Goal: Information Seeking & Learning: Learn about a topic

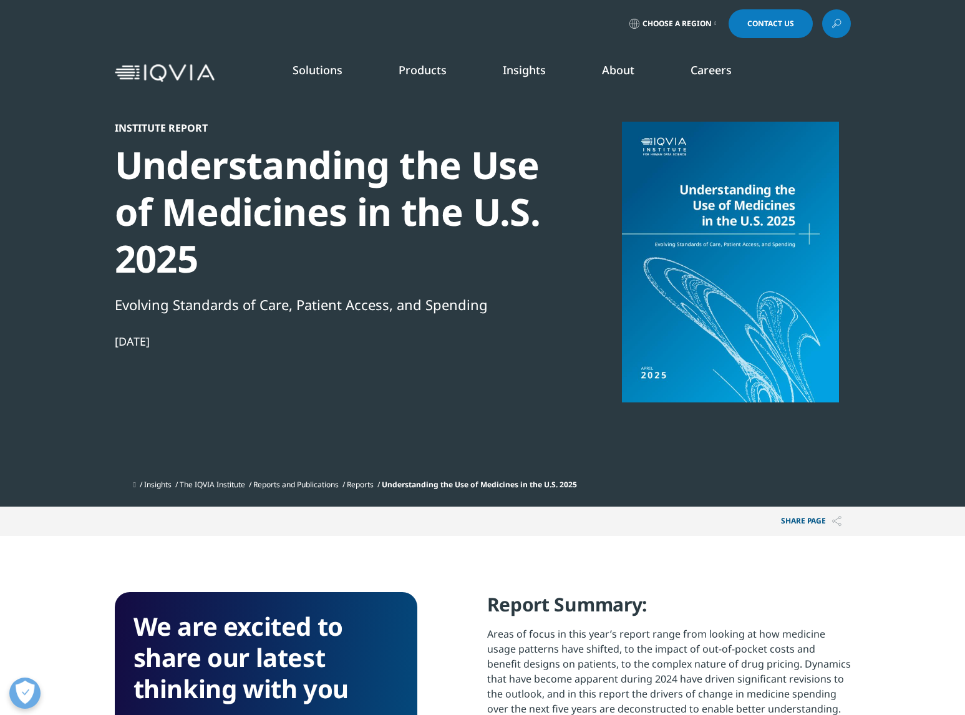
click at [538, 195] on link "Events & Webinars" at bounding box center [610, 192] width 236 height 14
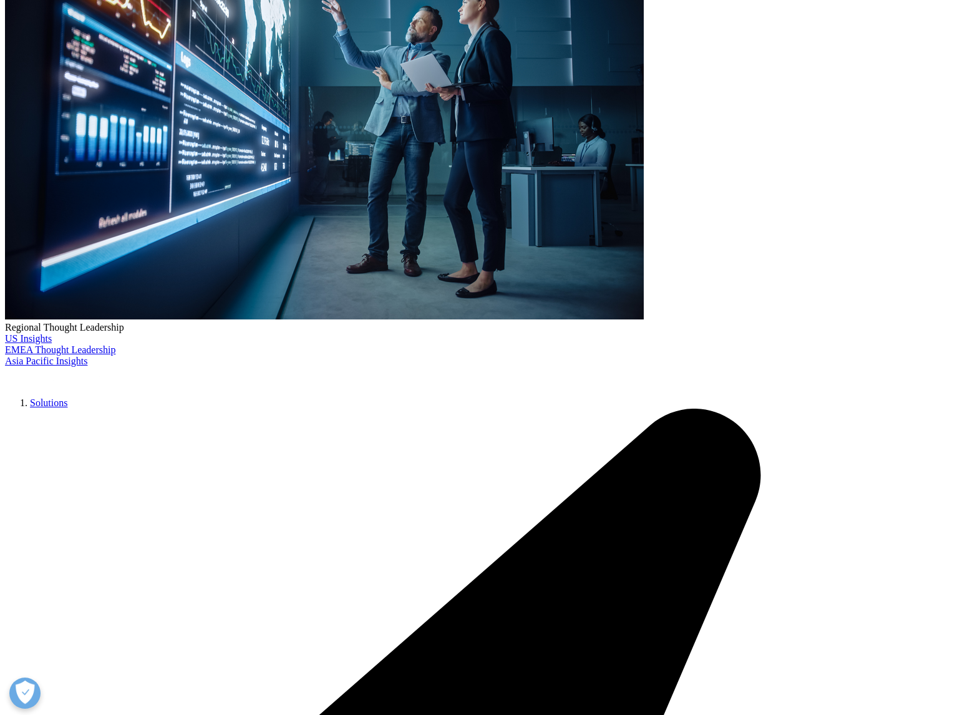
scroll to position [276, 0]
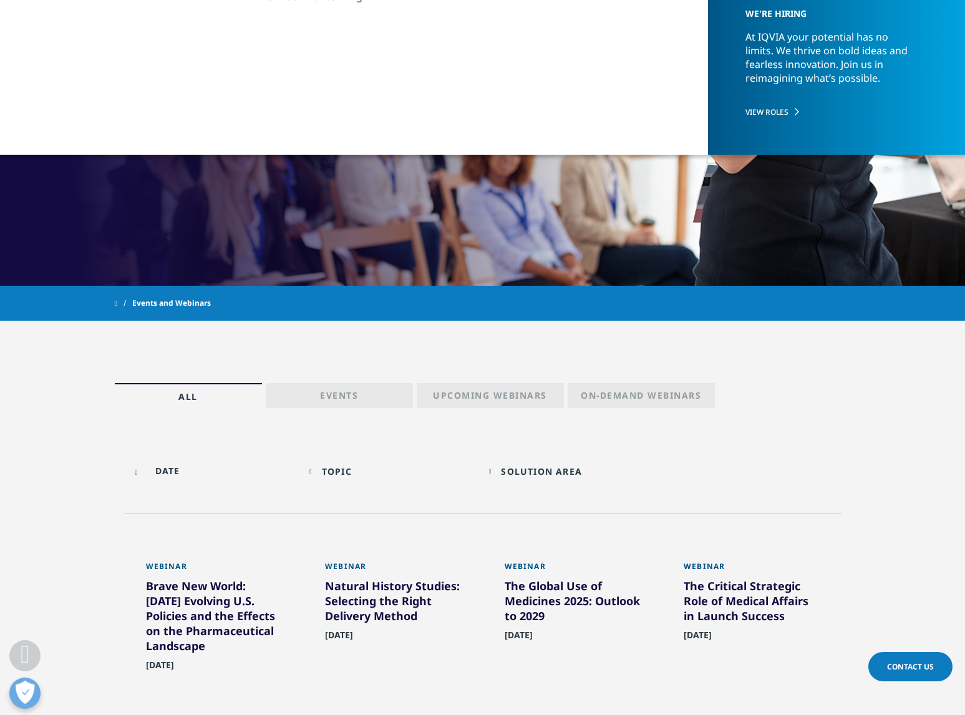
click at [342, 402] on p "Events" at bounding box center [339, 397] width 38 height 17
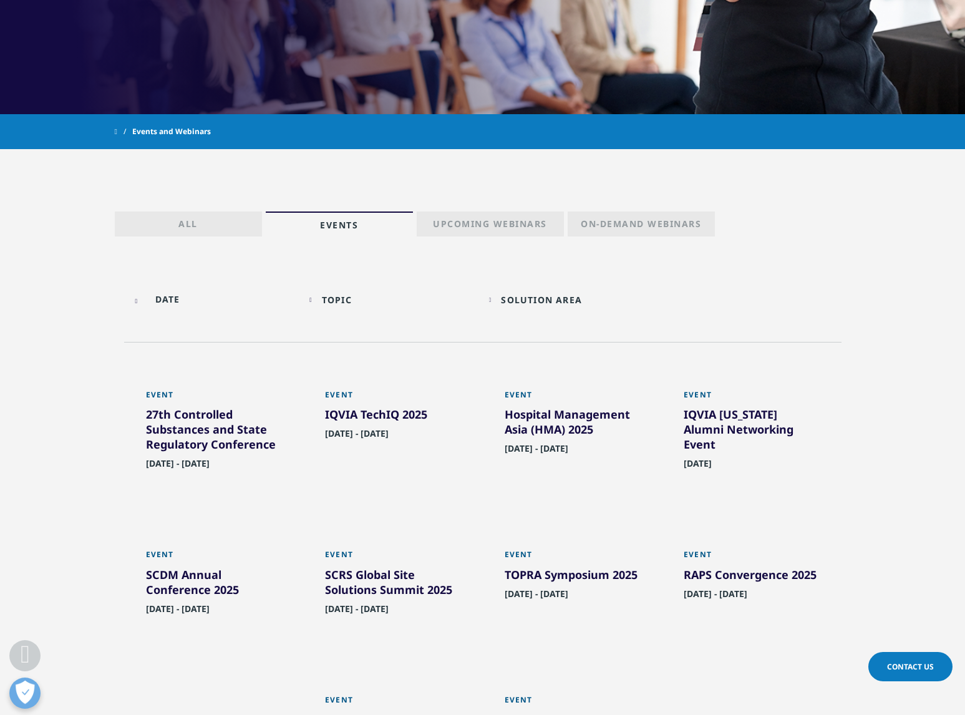
scroll to position [446, 0]
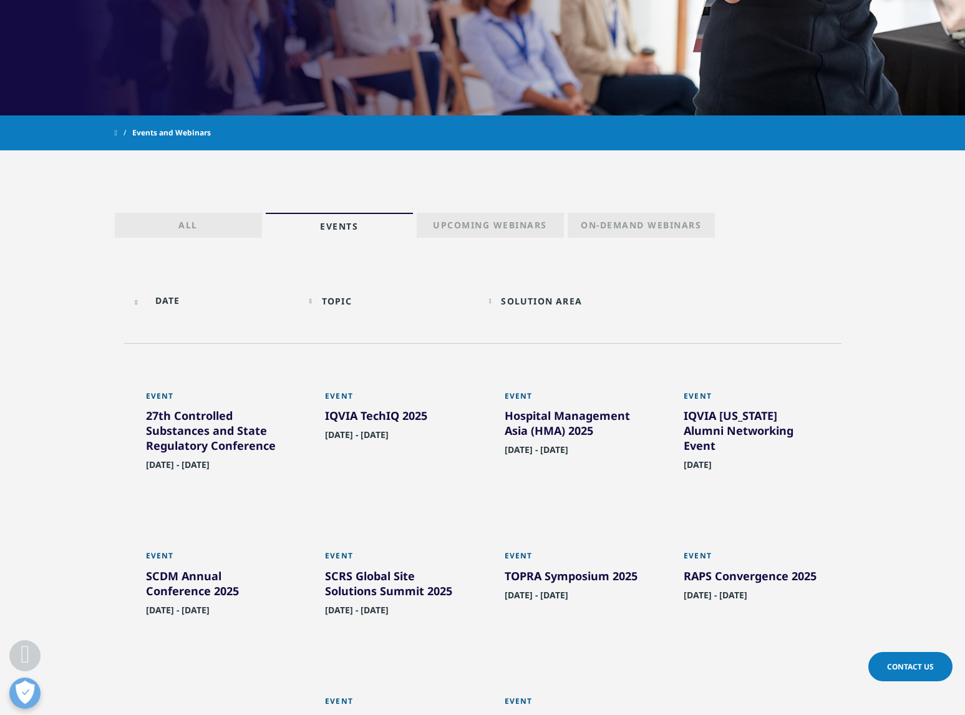
click at [479, 224] on p "Upcoming Webinars" at bounding box center [490, 227] width 114 height 17
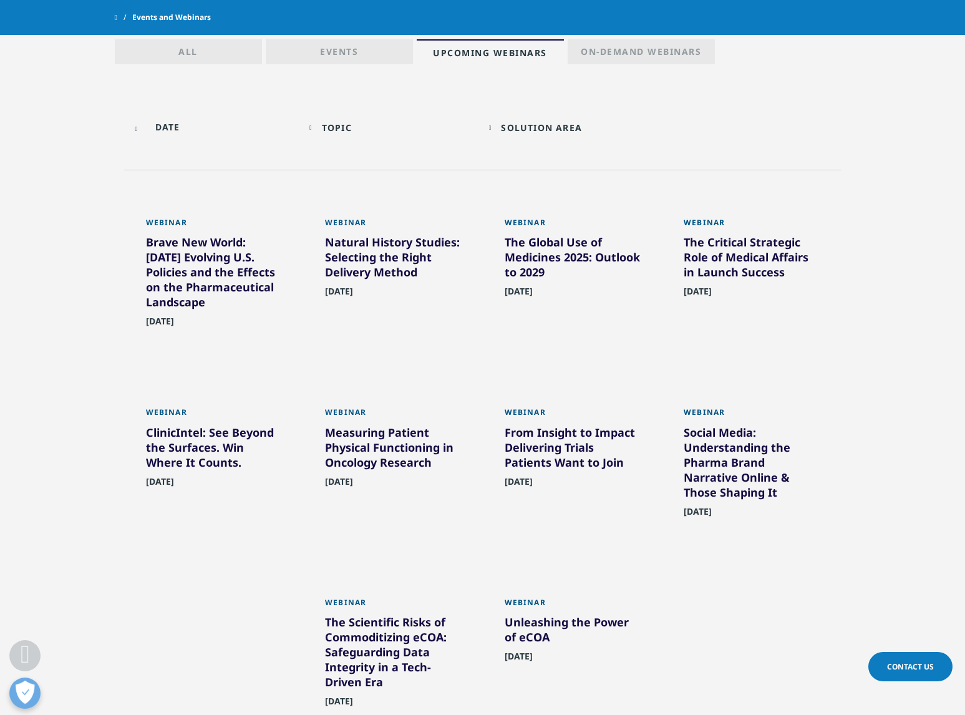
scroll to position [575, 0]
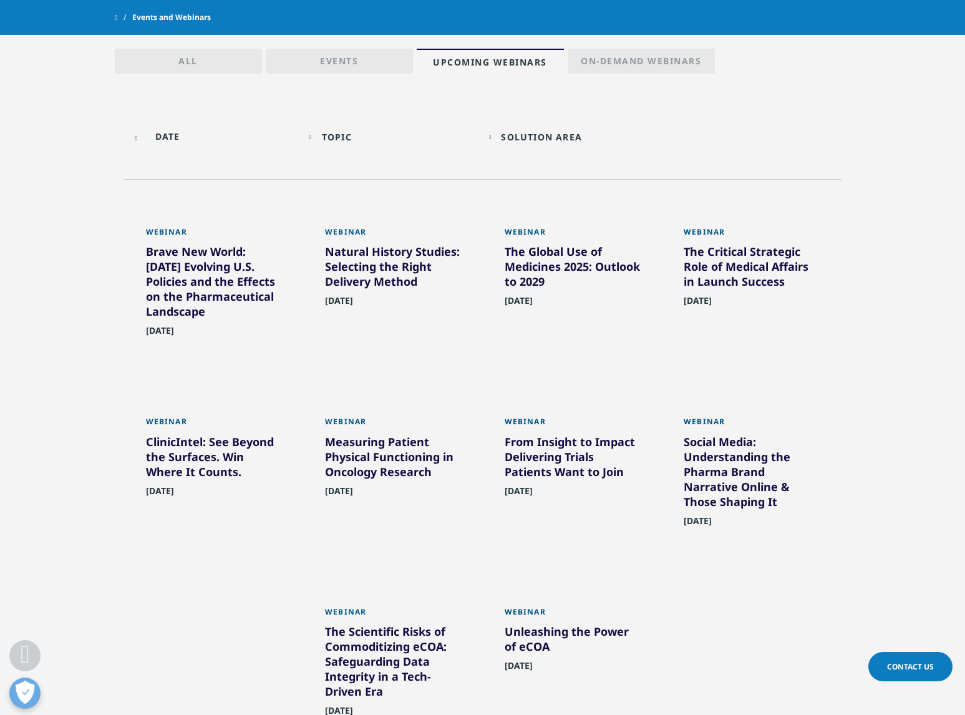
click at [566, 470] on div "From Insight to Impact Delivering Trials Patients Want to Join" at bounding box center [573, 459] width 136 height 50
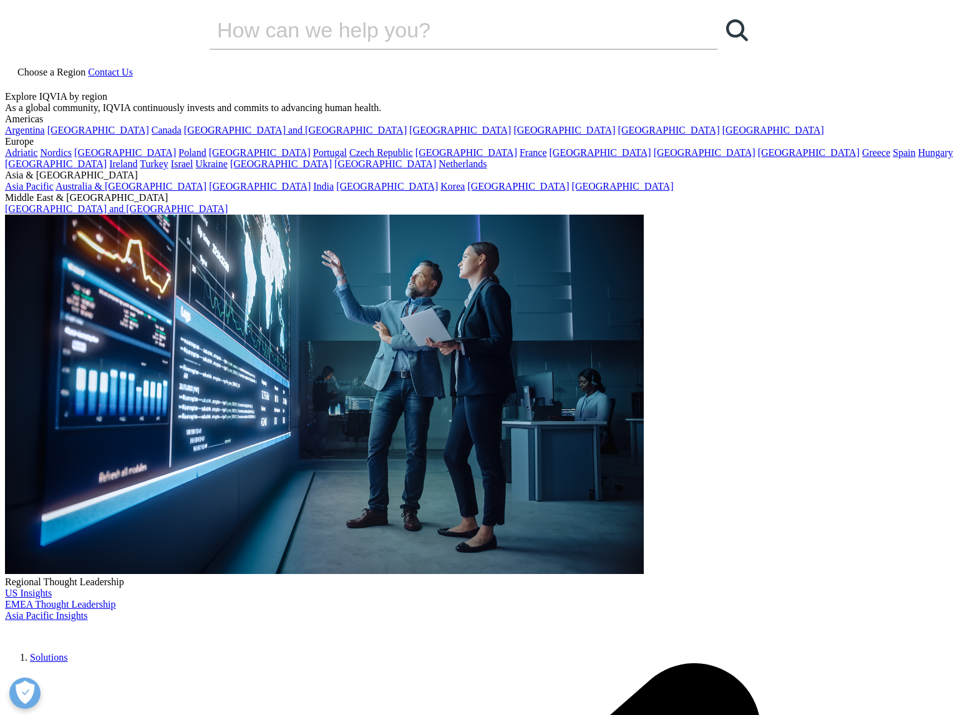
click at [15, 78] on icon at bounding box center [10, 83] width 10 height 11
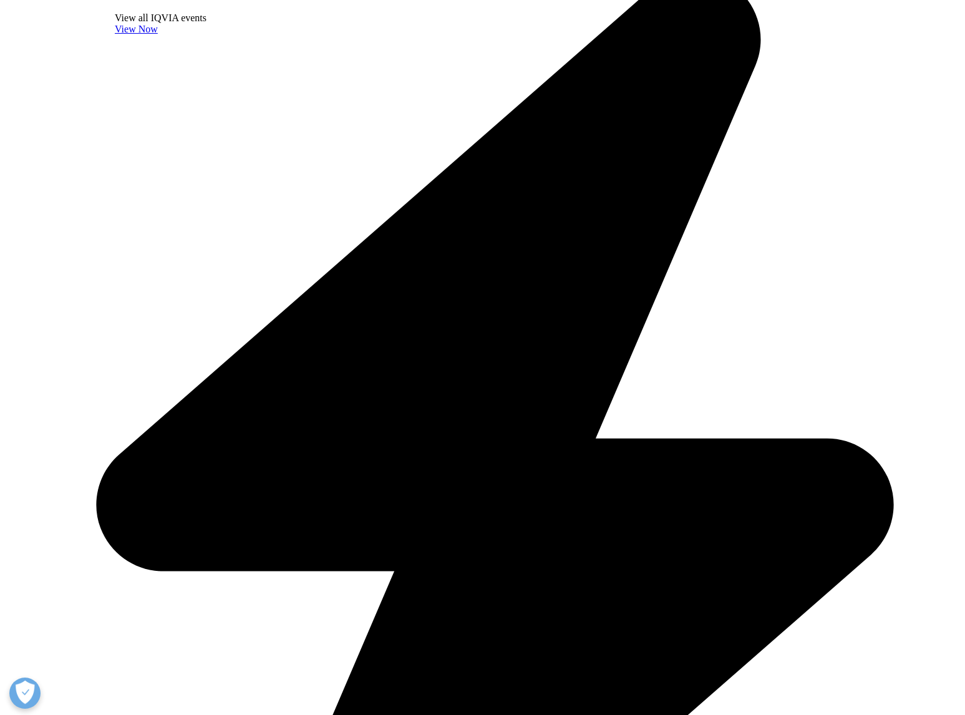
type input "john obrien"
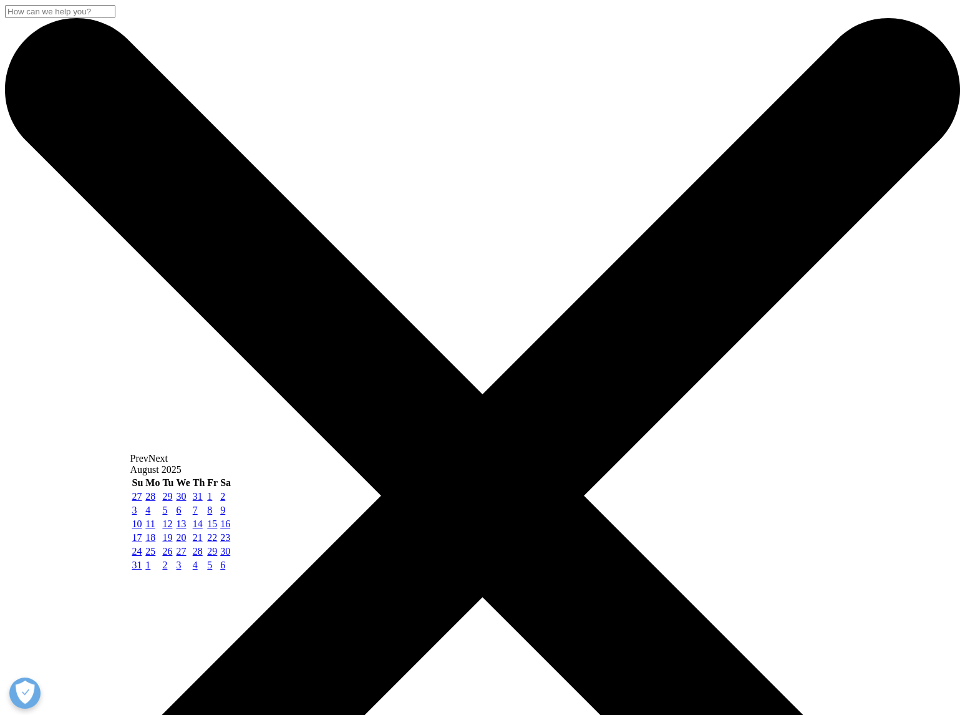
click at [168, 463] on span "Next" at bounding box center [157, 458] width 19 height 11
click at [150, 501] on link "1" at bounding box center [147, 496] width 5 height 11
type input "[DATE]"
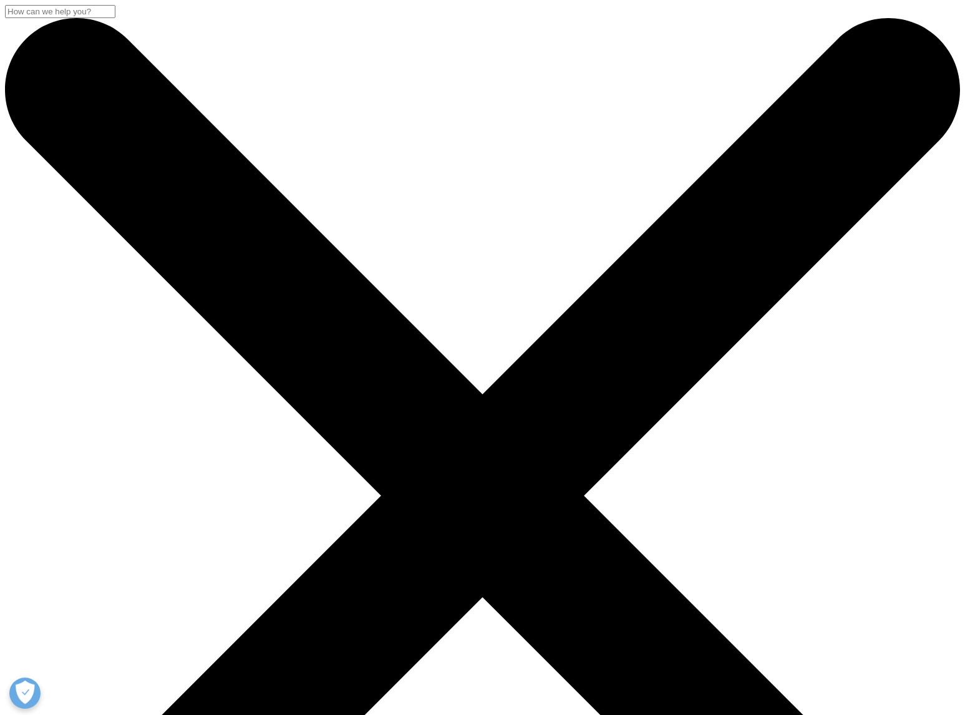
scroll to position [168, 0]
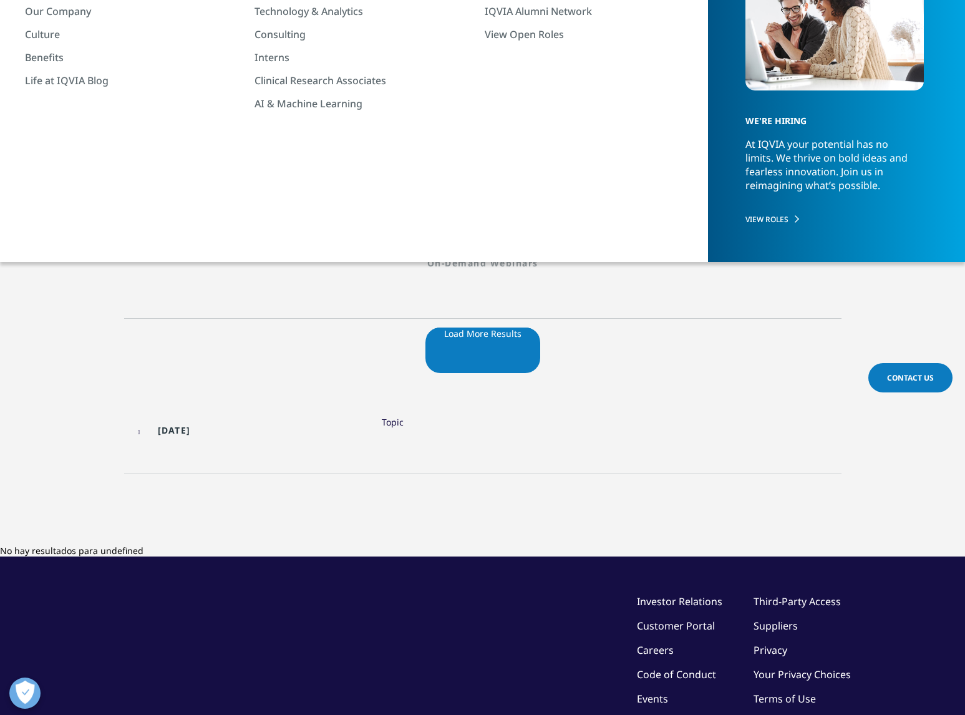
click at [221, 192] on link "All" at bounding box center [483, 189] width 736 height 12
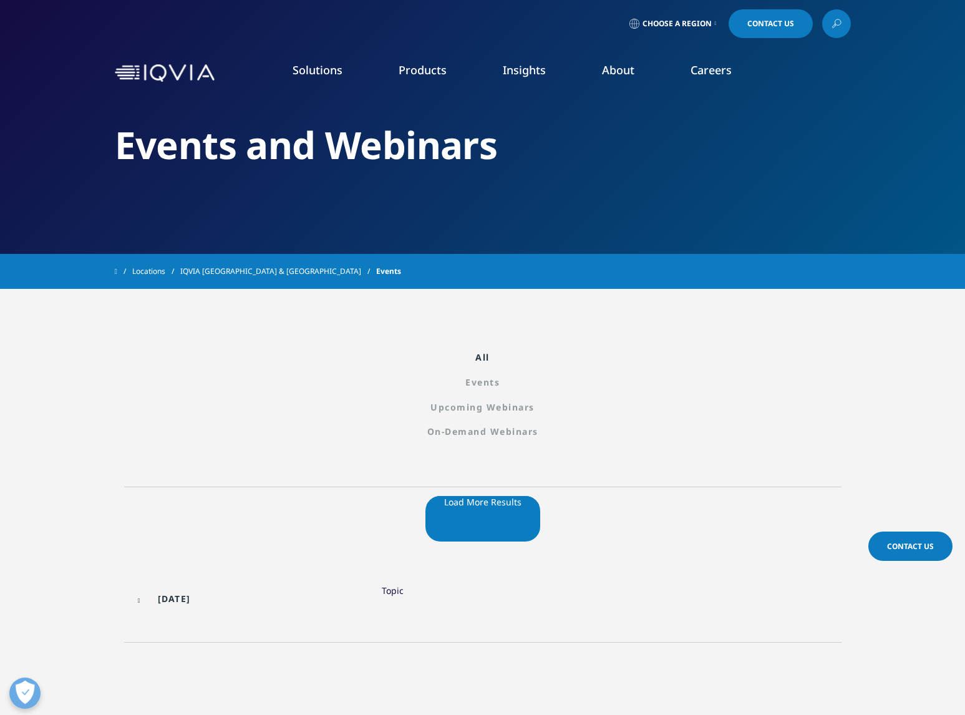
click at [358, 376] on link "Events" at bounding box center [483, 382] width 736 height 12
click at [183, 584] on input "[DATE]" at bounding box center [214, 598] width 162 height 28
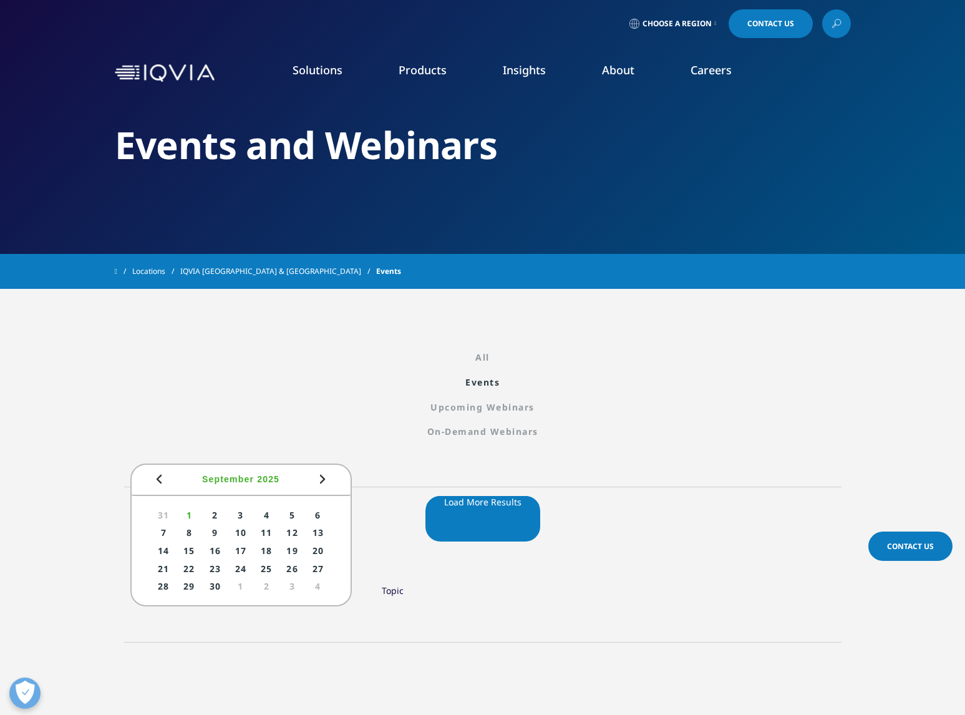
click at [183, 584] on input "[DATE]" at bounding box center [214, 598] width 162 height 28
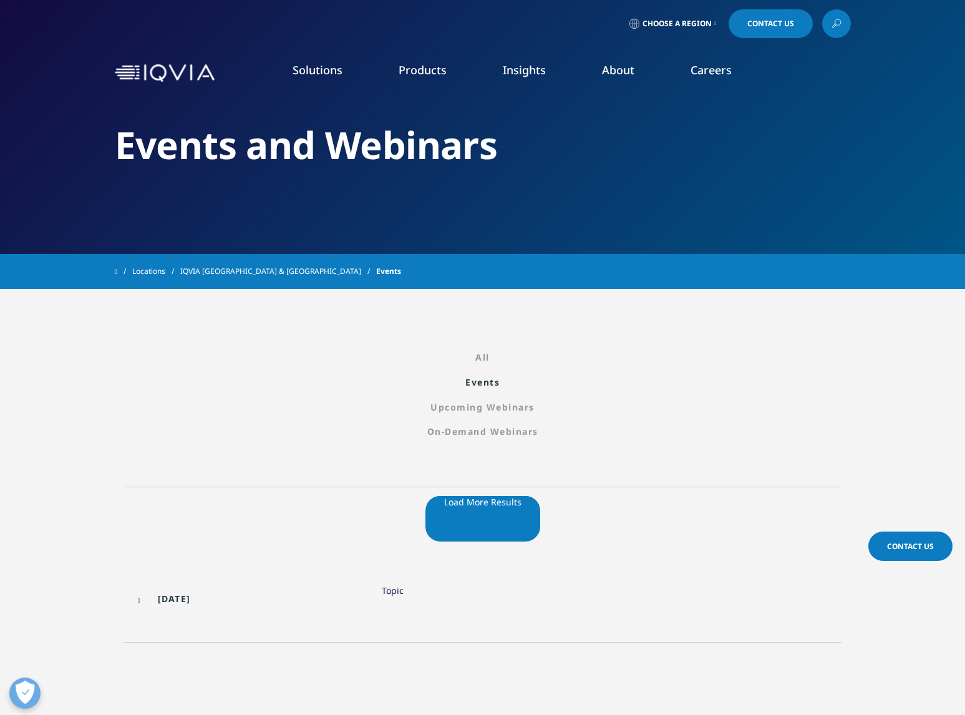
click at [419, 584] on div "Topic Loading Clear Or/And Operator" at bounding box center [393, 605] width 180 height 42
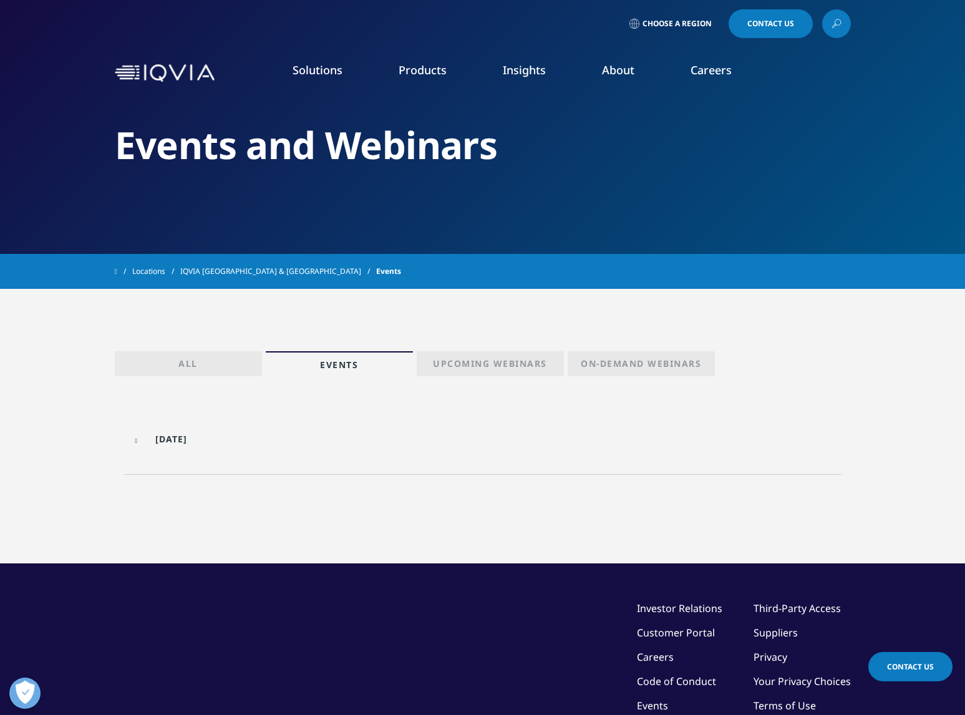
click at [543, 190] on link "Events & Webinars" at bounding box center [610, 192] width 236 height 14
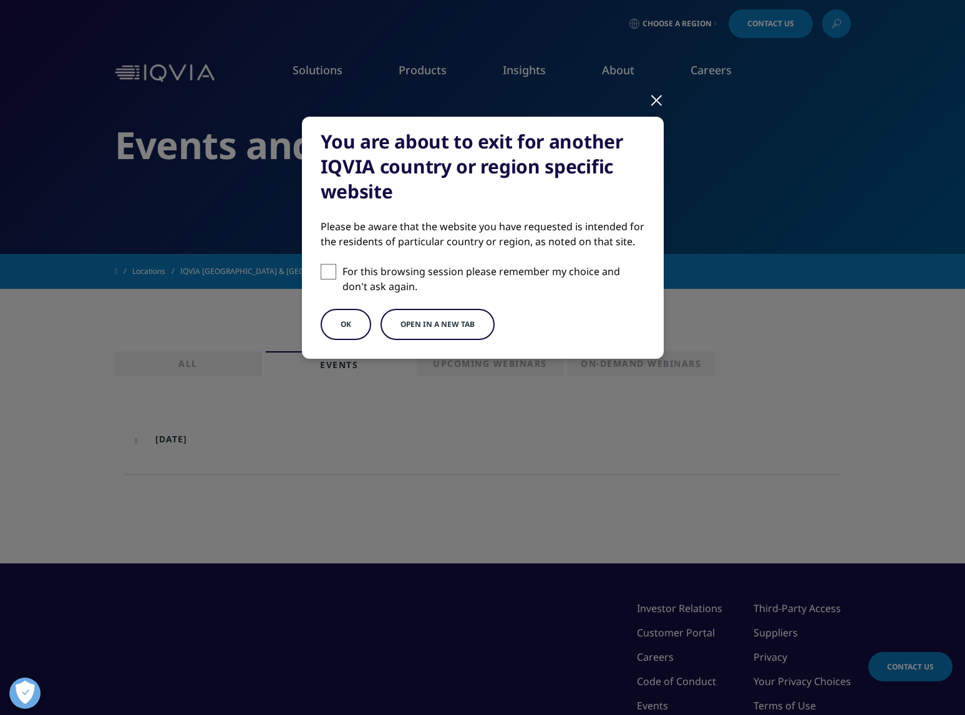
click at [423, 329] on button "Open in a new tab" at bounding box center [437, 324] width 114 height 31
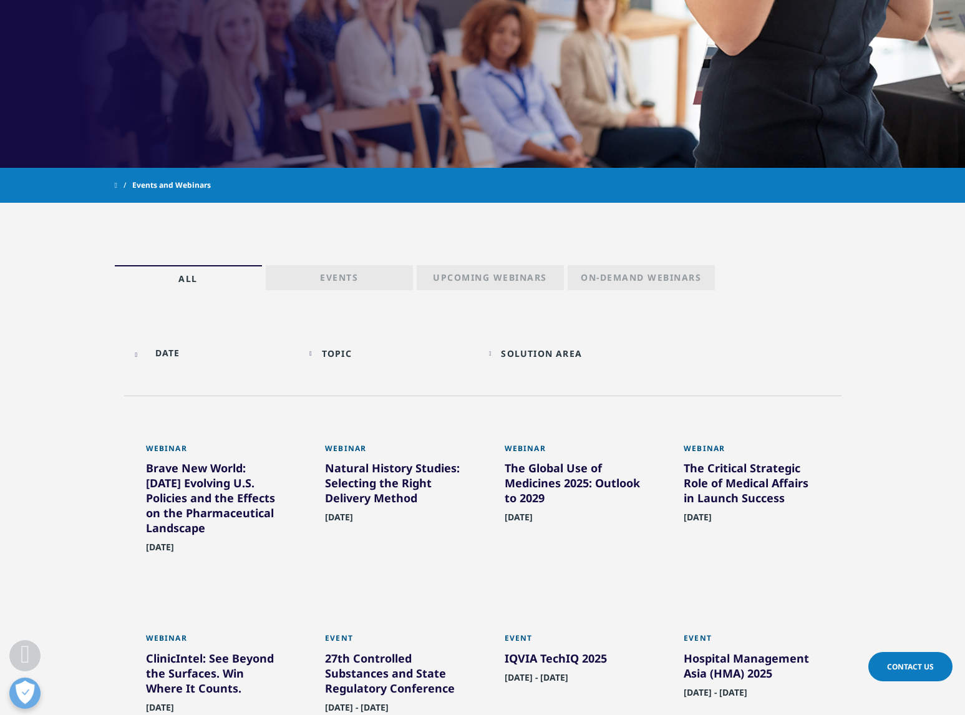
scroll to position [397, 0]
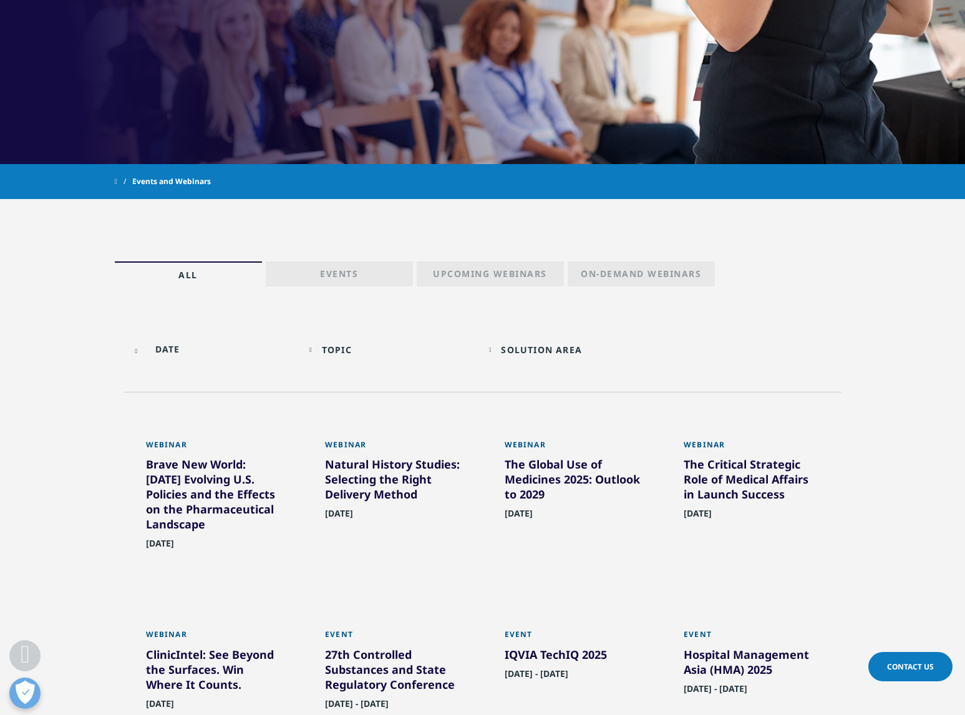
click at [476, 274] on p "Upcoming Webinars" at bounding box center [490, 276] width 114 height 17
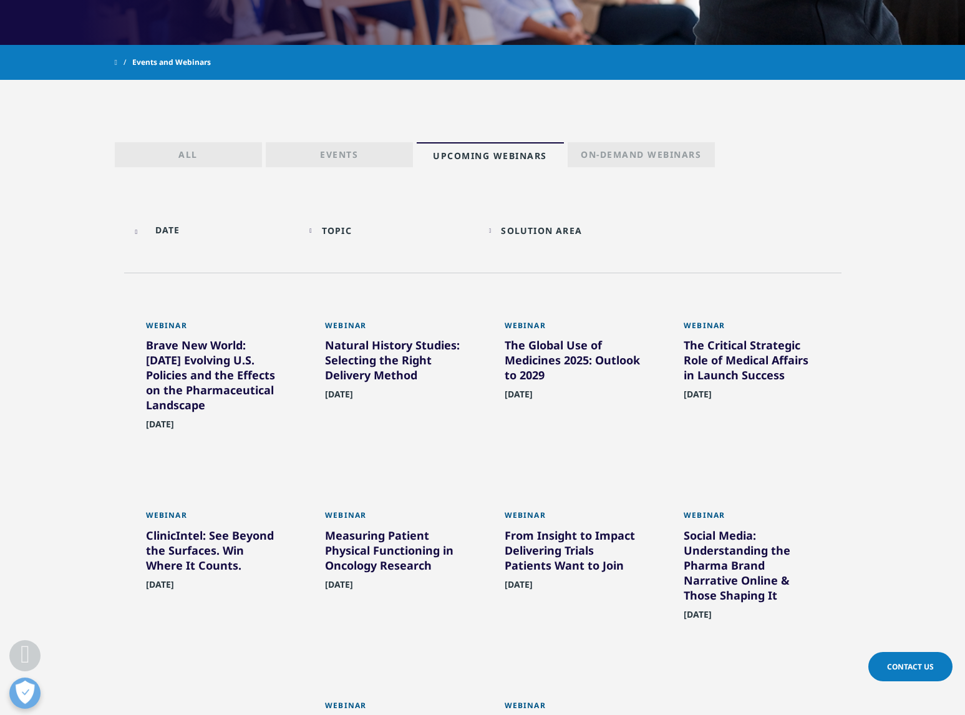
scroll to position [452, 0]
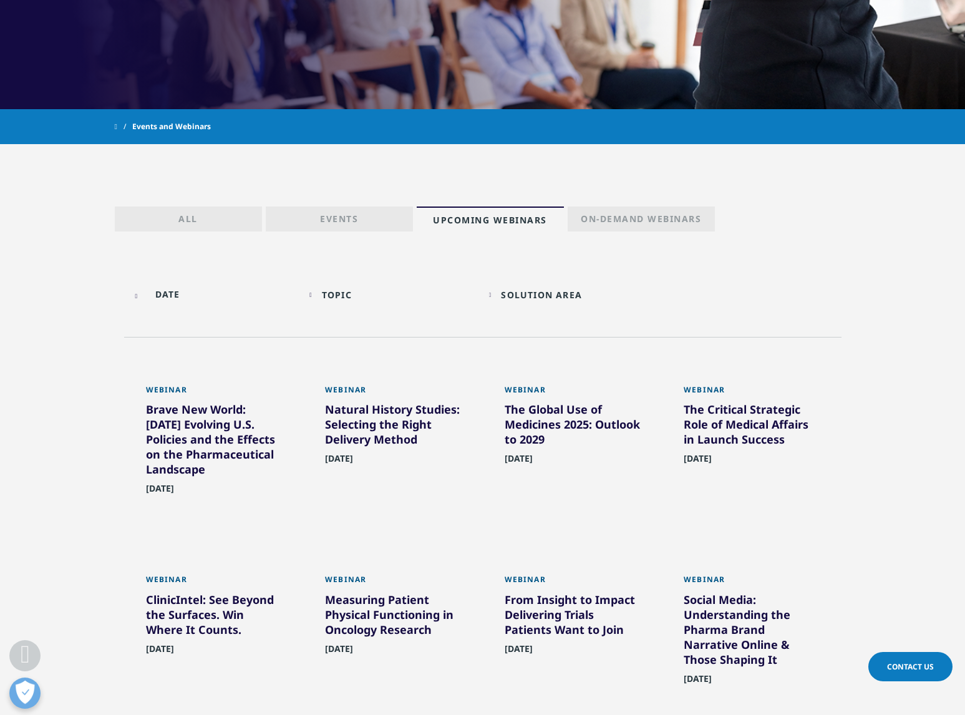
click at [341, 219] on p "Events" at bounding box center [339, 221] width 38 height 17
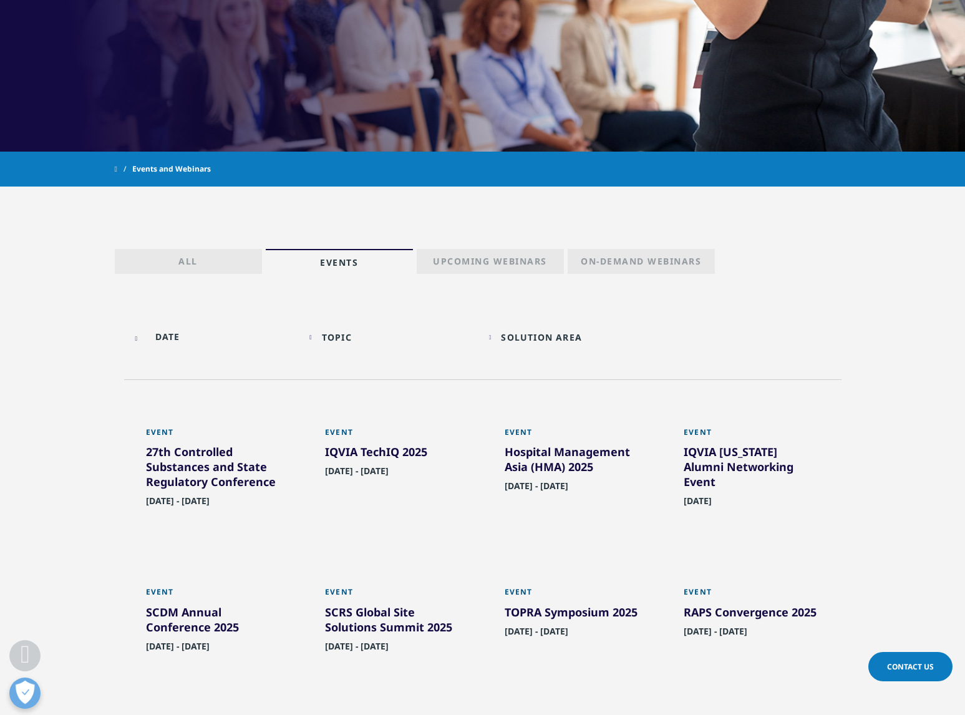
scroll to position [407, 0]
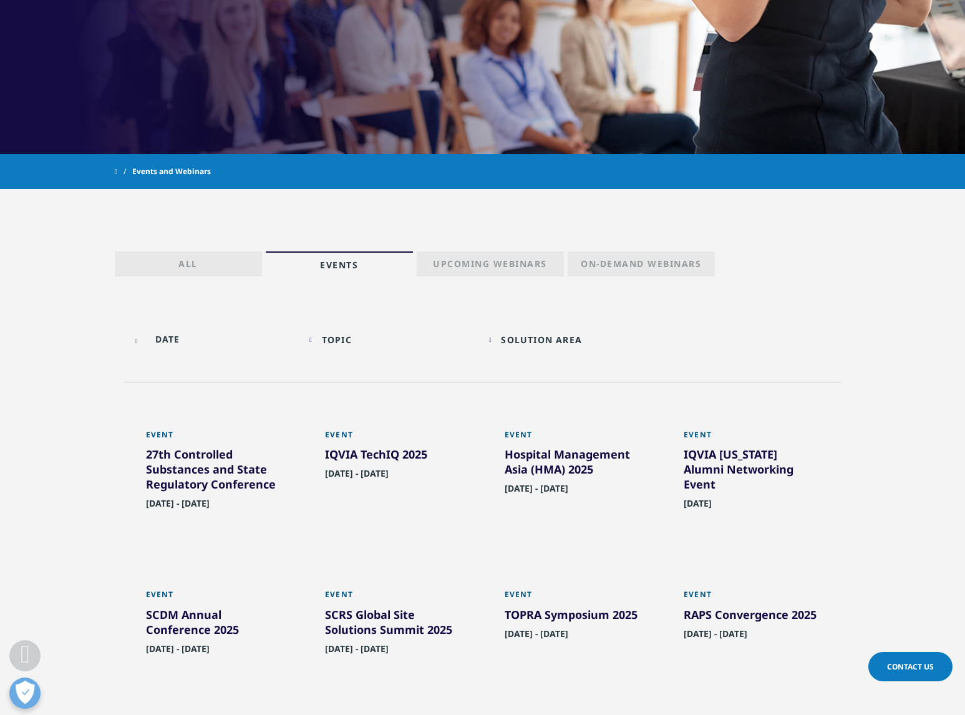
click at [210, 251] on link "All" at bounding box center [188, 263] width 147 height 25
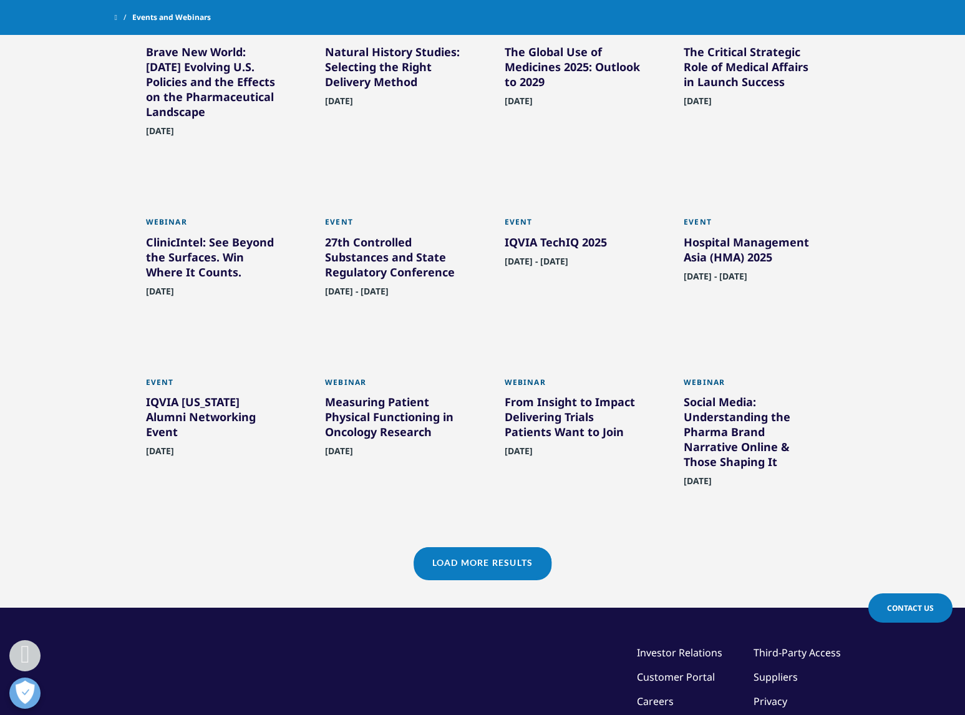
scroll to position [782, 0]
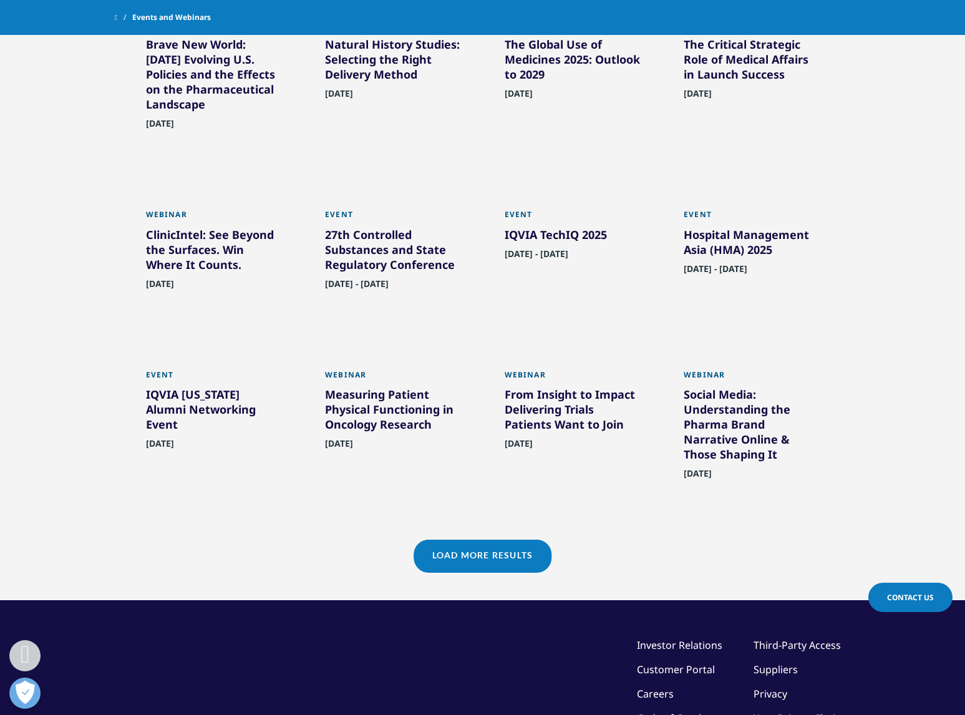
click at [490, 564] on link "Load More Results" at bounding box center [482, 554] width 138 height 31
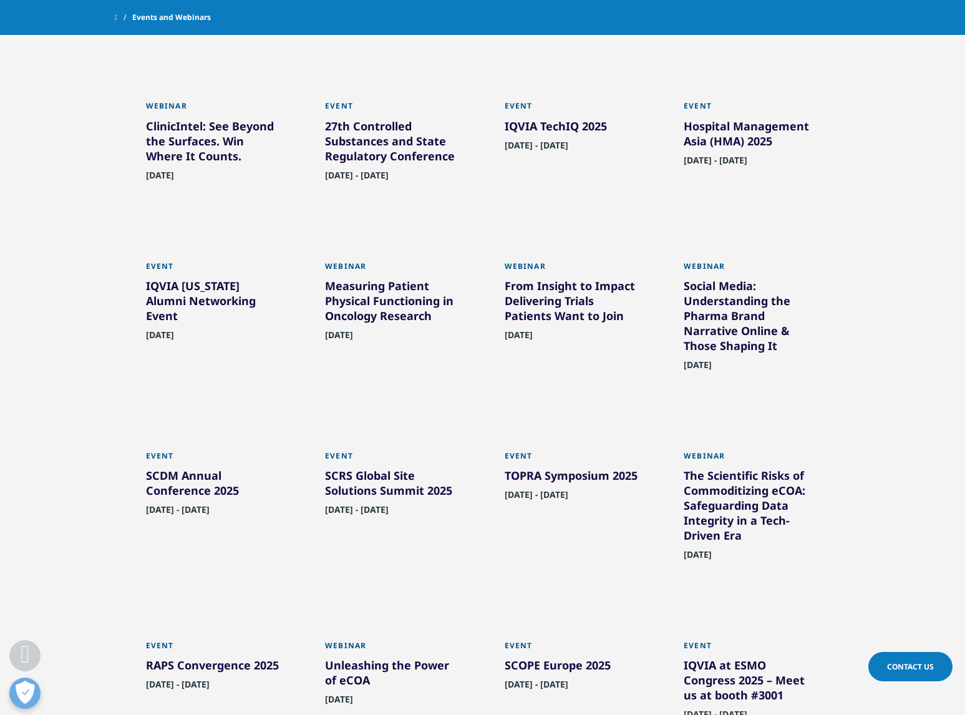
scroll to position [887, 0]
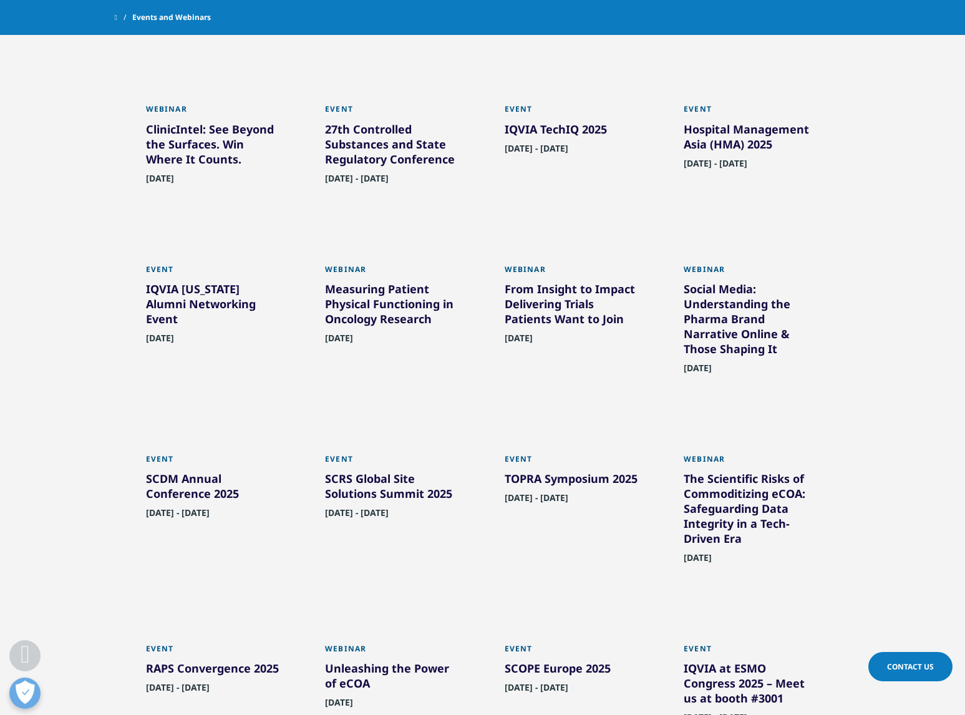
click at [533, 345] on span "[DATE]" at bounding box center [519, 341] width 28 height 19
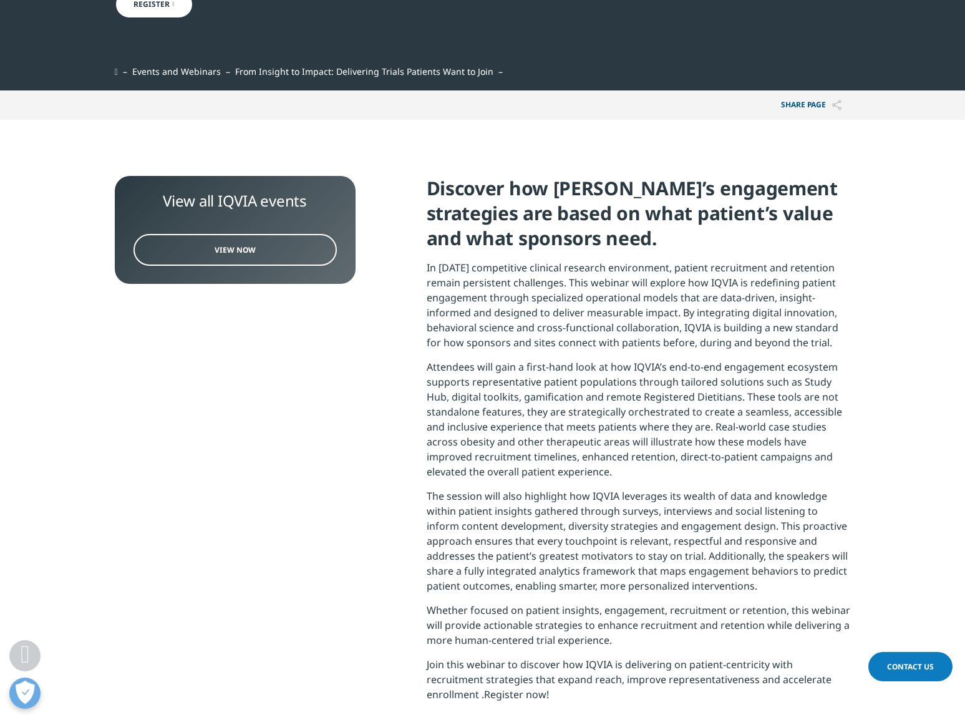
scroll to position [284, 0]
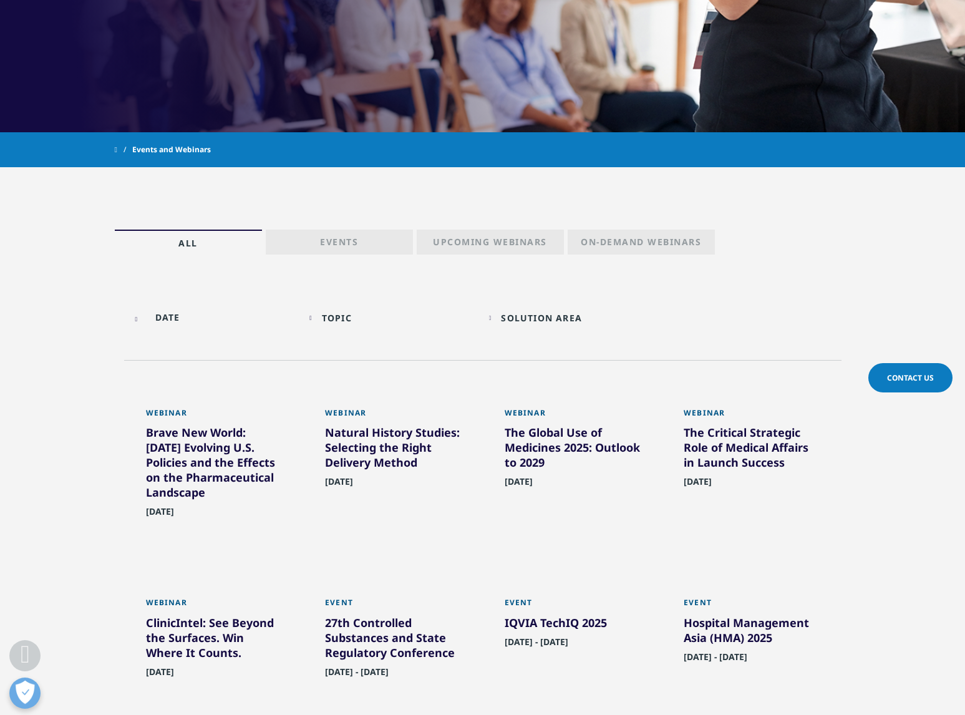
scroll to position [887, 0]
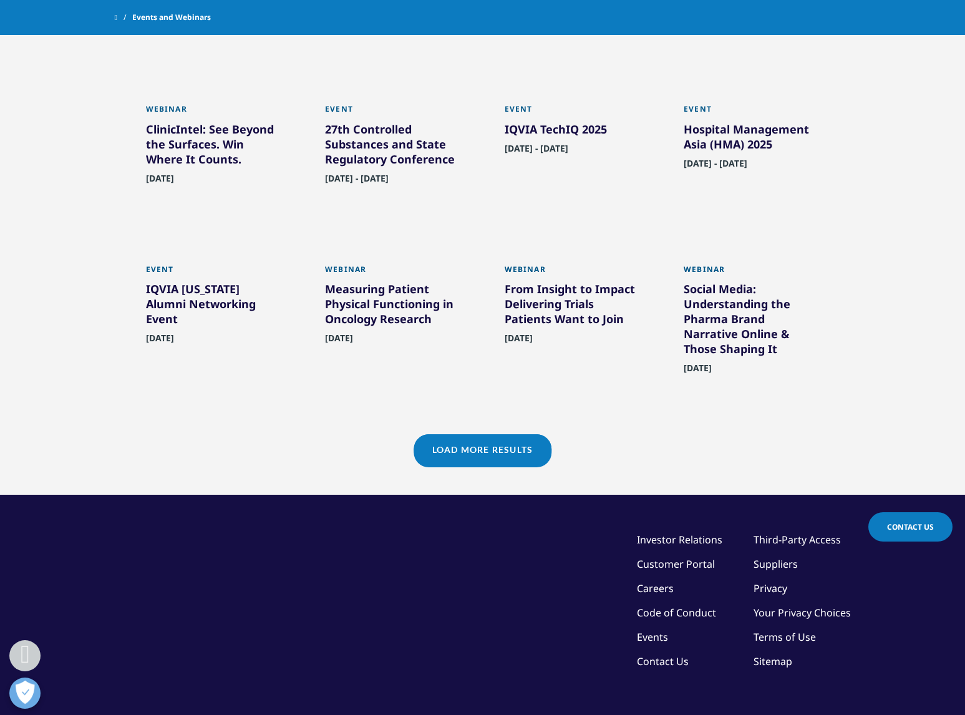
click at [447, 451] on link "Load More Results" at bounding box center [482, 449] width 138 height 31
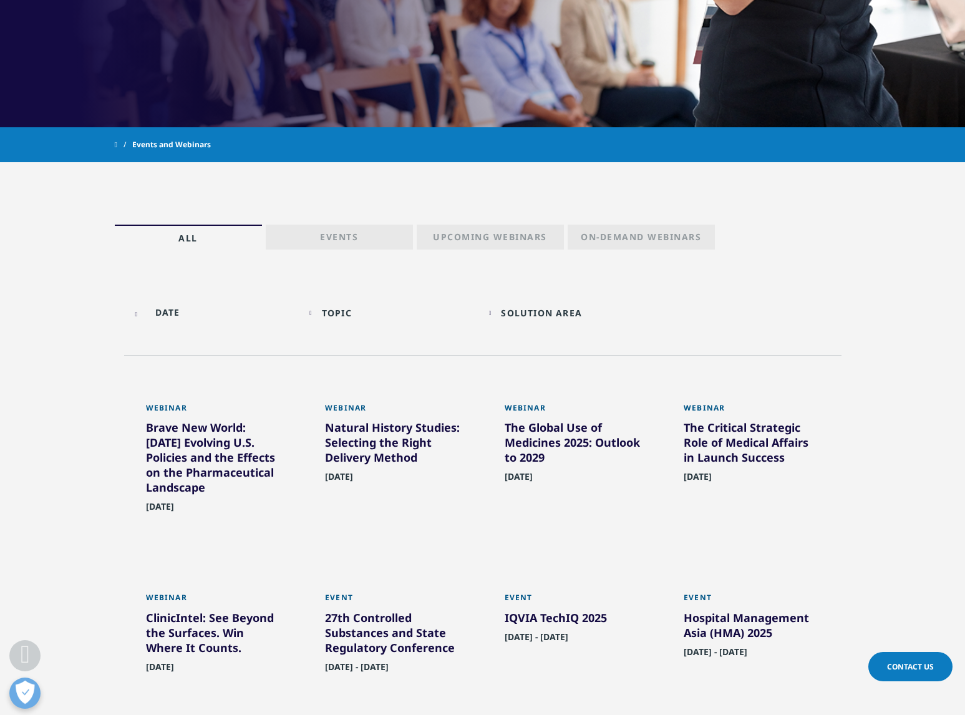
scroll to position [408, 0]
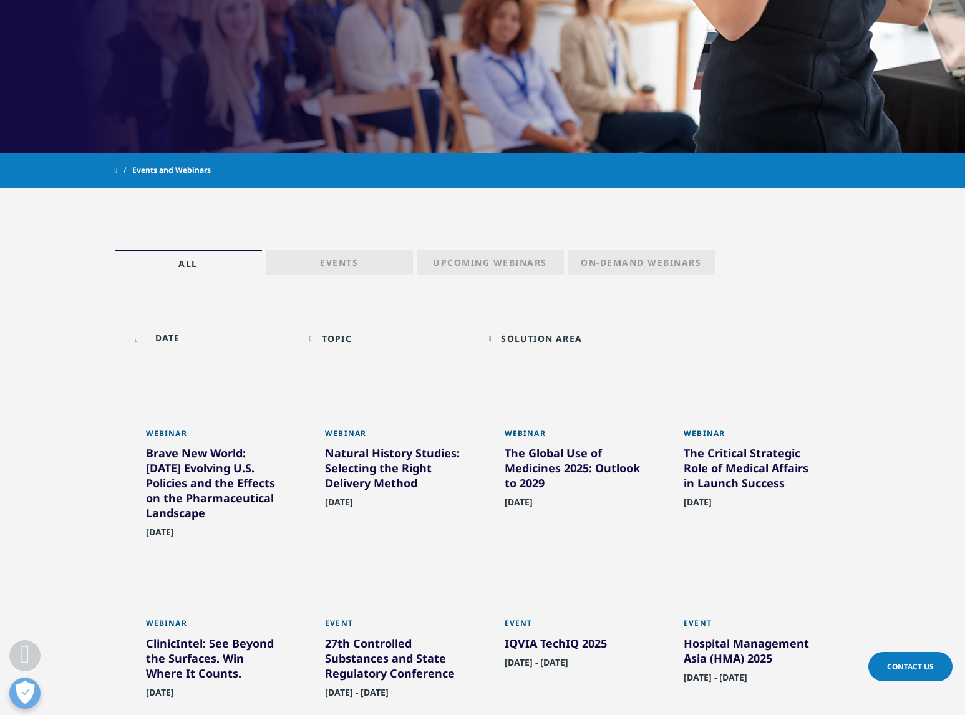
click at [352, 340] on div "Topic" at bounding box center [337, 338] width 30 height 12
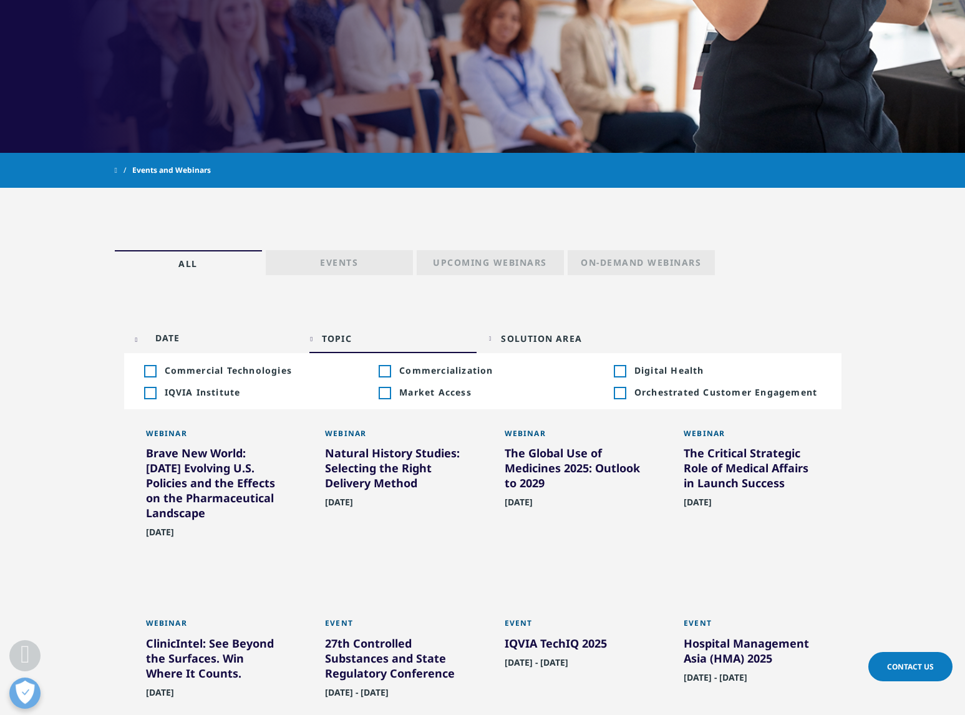
click at [360, 322] on div "Topic Loading Clear Or/And Operator Toggle Commercial Technologies 2 Toggle Tog…" at bounding box center [482, 345] width 717 height 72
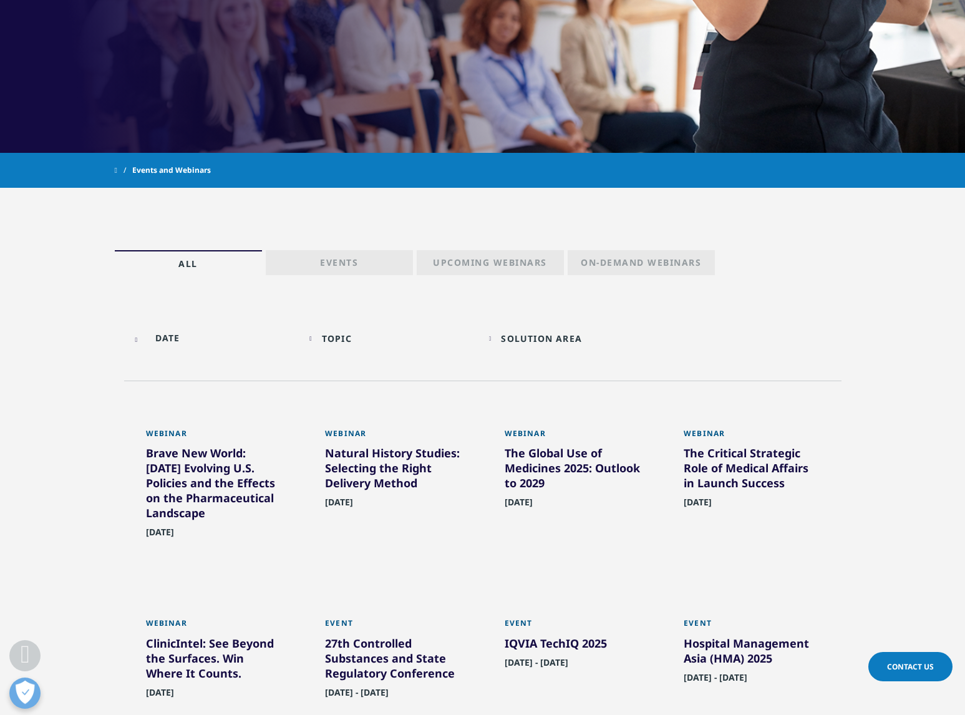
click at [354, 347] on div "Topic Loading Clear Or/And Operator" at bounding box center [392, 338] width 167 height 29
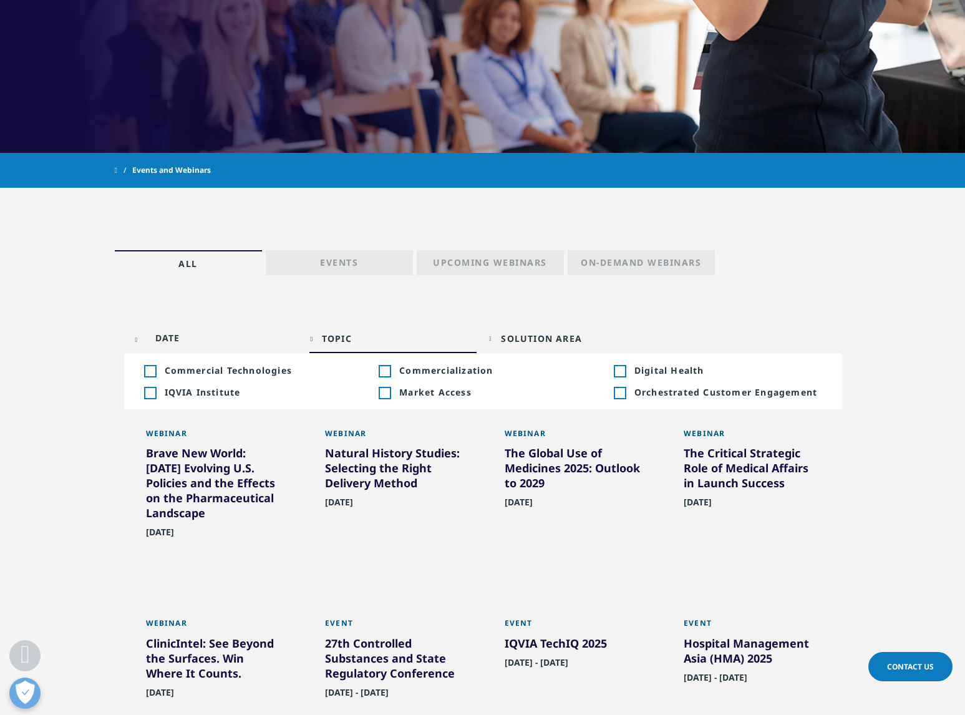
click at [354, 347] on div "Topic Loading Clear Or/And Operator" at bounding box center [392, 338] width 167 height 29
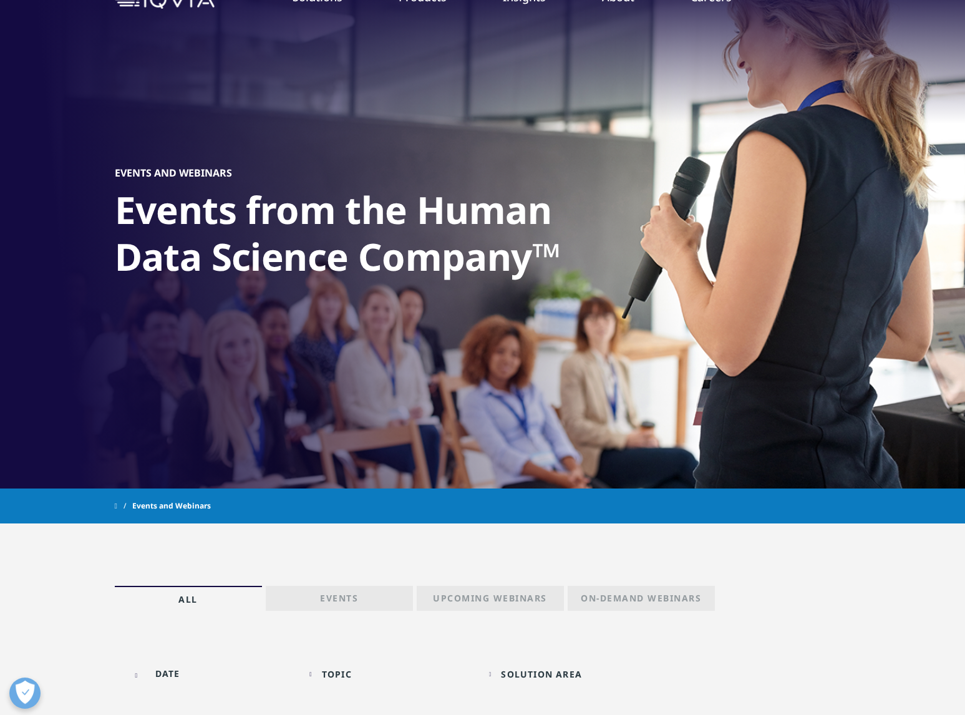
scroll to position [0, 0]
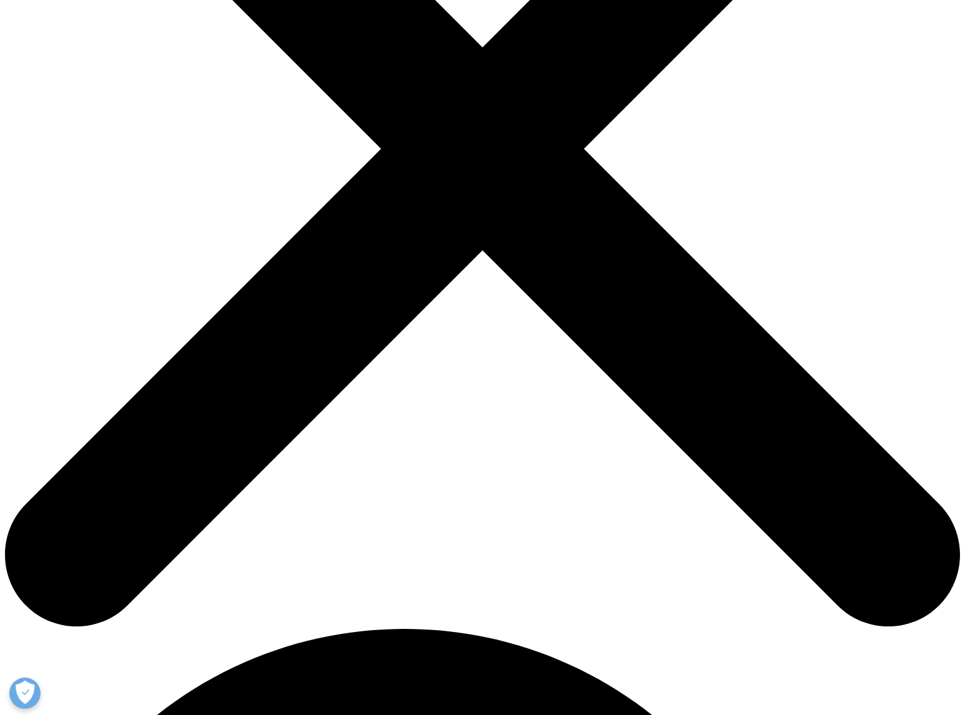
scroll to position [356, 0]
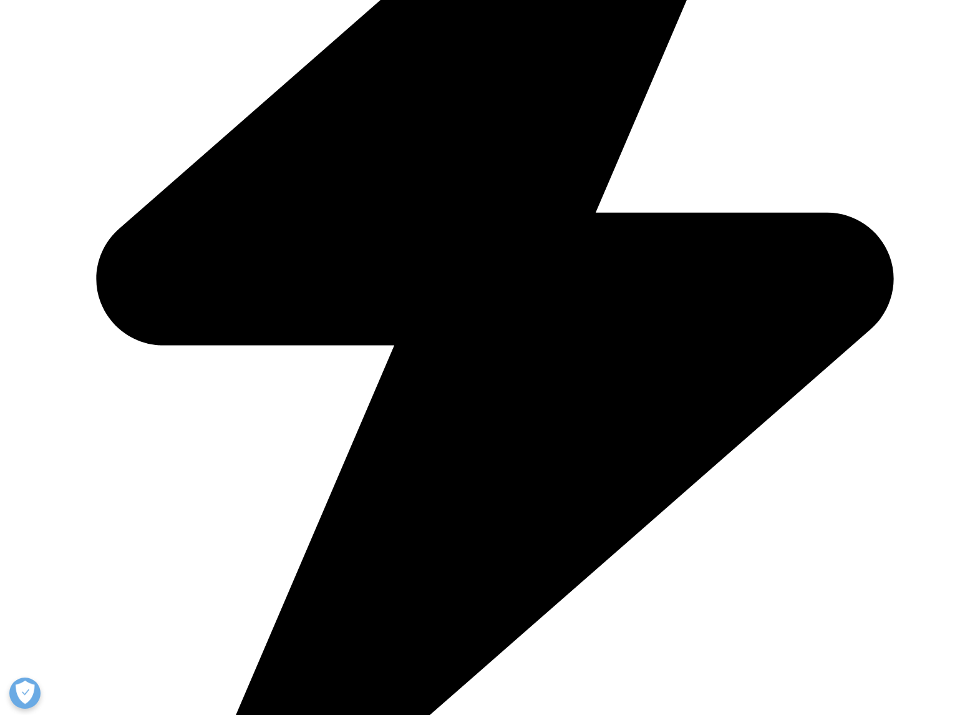
scroll to position [555, 0]
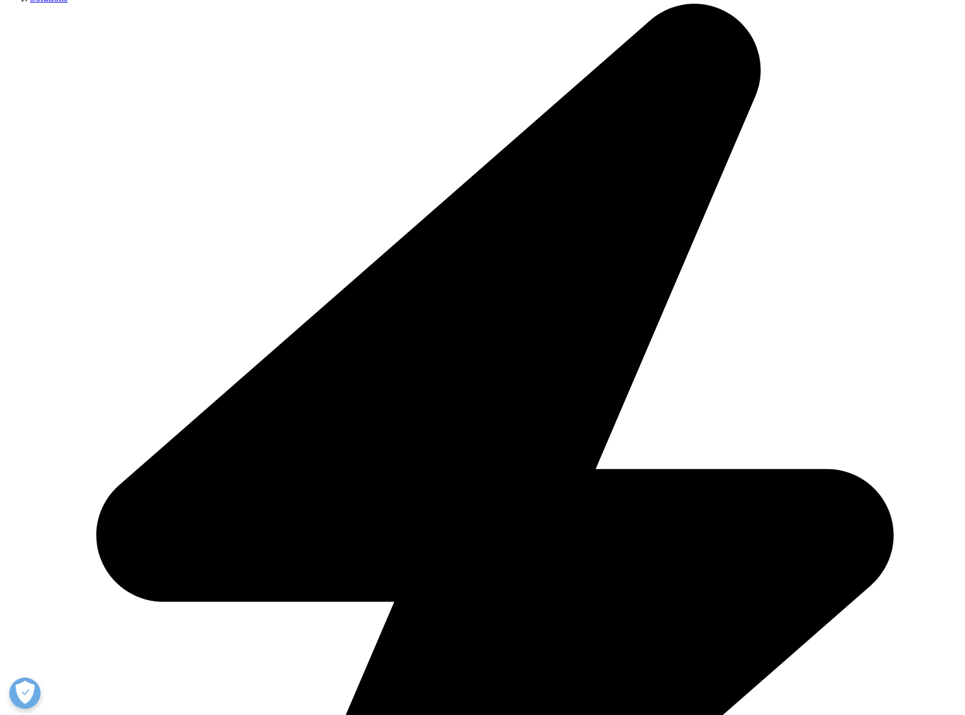
scroll to position [660, 0]
